Goal: Navigation & Orientation: Find specific page/section

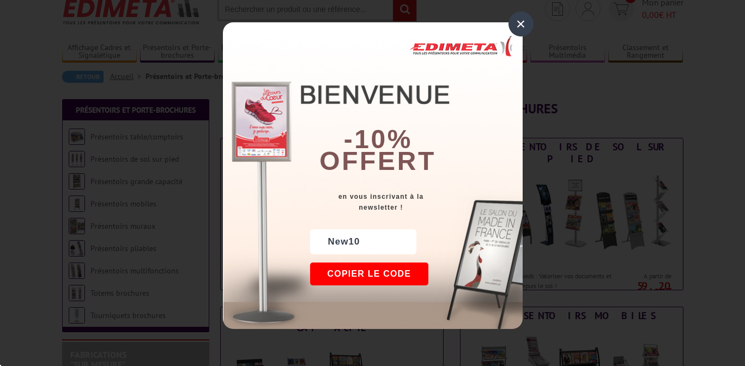
scroll to position [41, 0]
click at [516, 21] on div "×" at bounding box center [521, 23] width 25 height 25
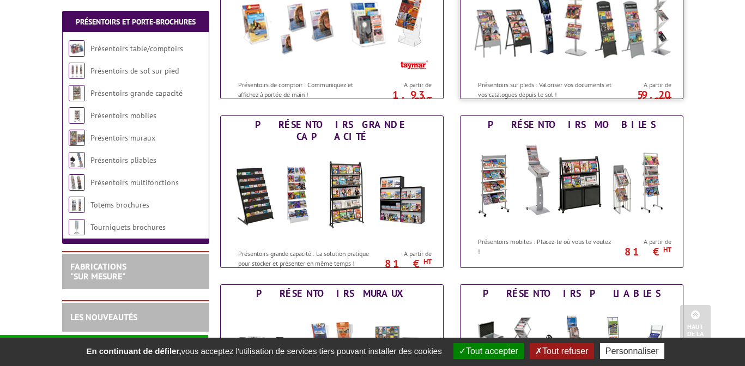
scroll to position [282, 0]
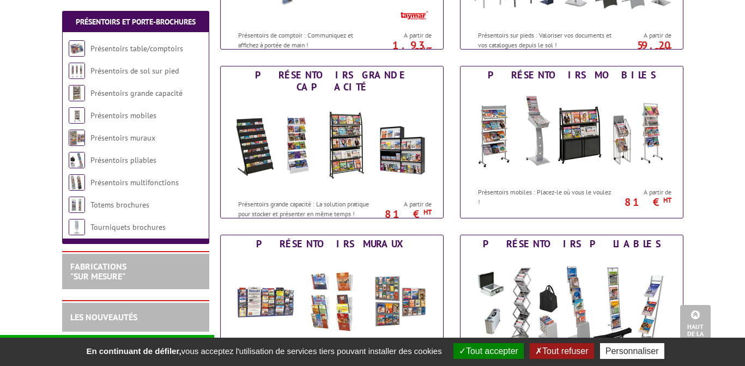
click at [501, 350] on button "Tout accepter" at bounding box center [489, 351] width 70 height 16
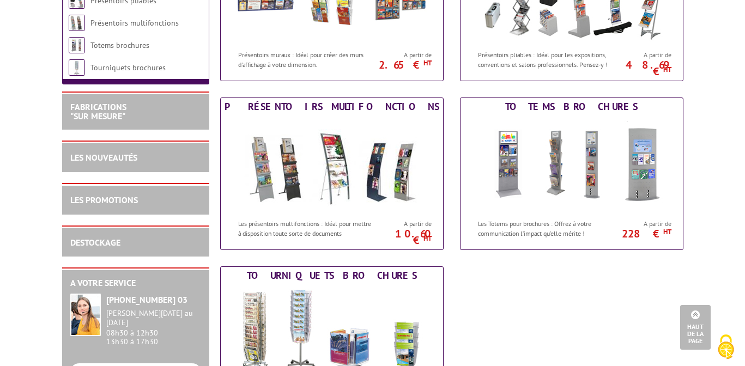
scroll to position [573, 0]
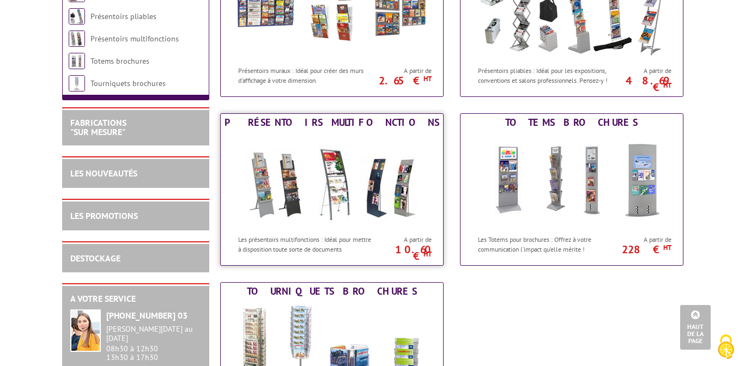
click at [350, 225] on img at bounding box center [332, 180] width 202 height 98
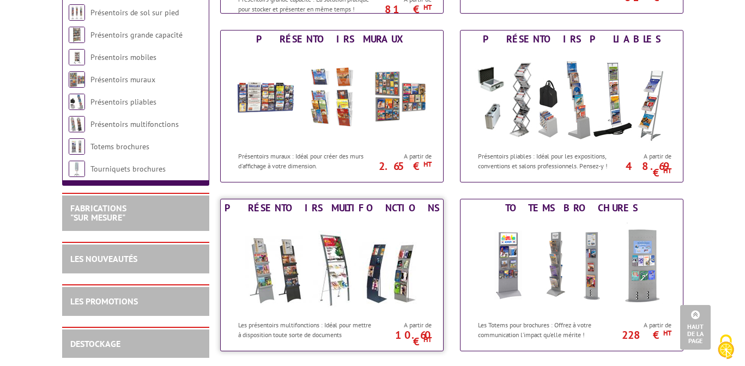
scroll to position [481, 0]
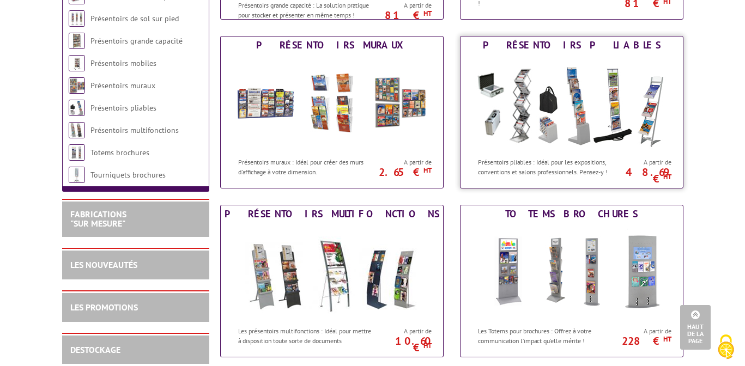
click at [545, 155] on div "Présentoirs pliables : Idéal pour les expositions, conventions et salons profes…" at bounding box center [539, 164] width 156 height 25
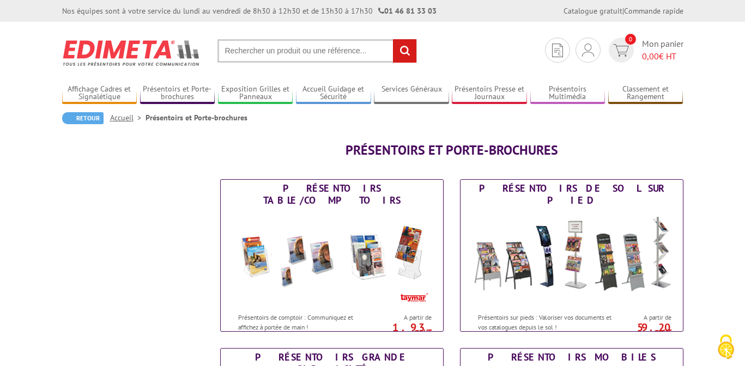
scroll to position [481, 0]
